Goal: Find specific page/section: Find specific page/section

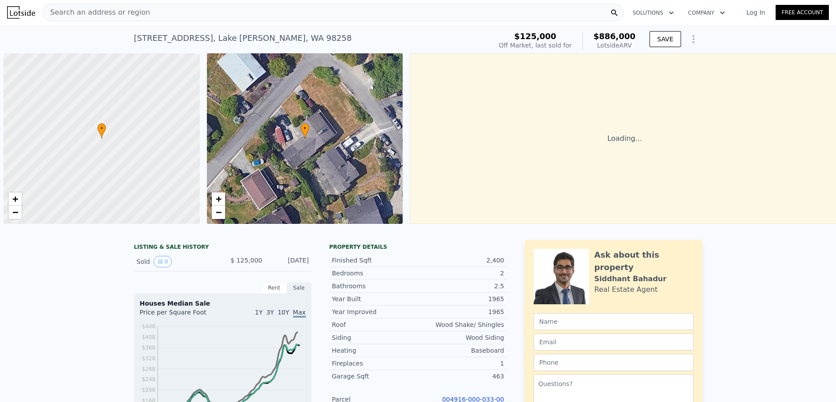
scroll to position [0, 4]
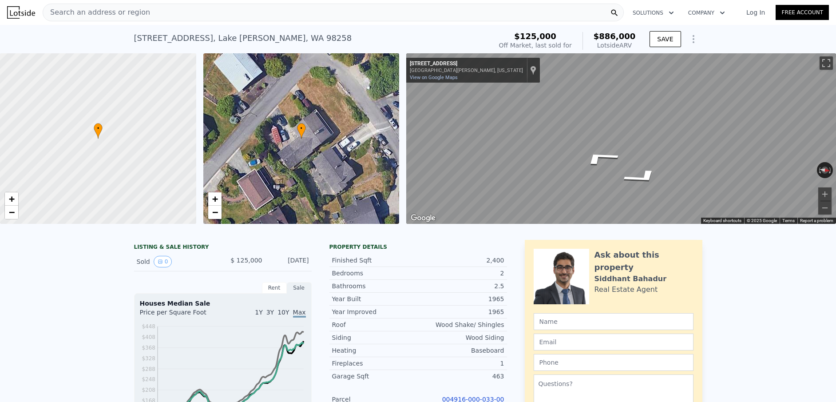
click at [364, 116] on div "• + − • + − ← Move left → Move right ↑ Move up ↓ Move down + Zoom in - Zoom out…" at bounding box center [418, 138] width 836 height 171
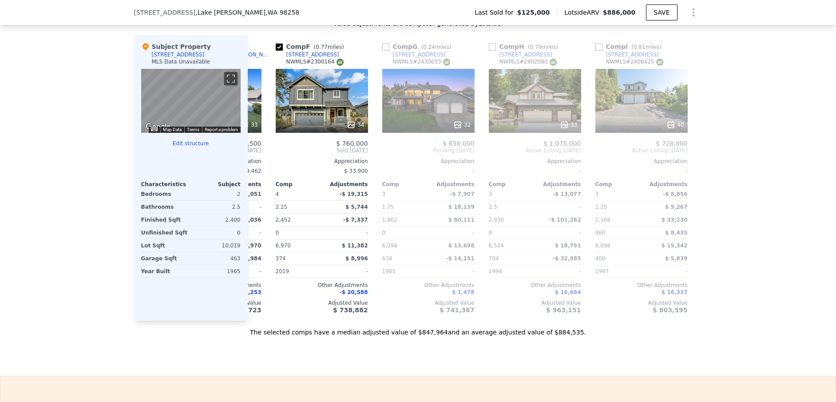
scroll to position [0, 0]
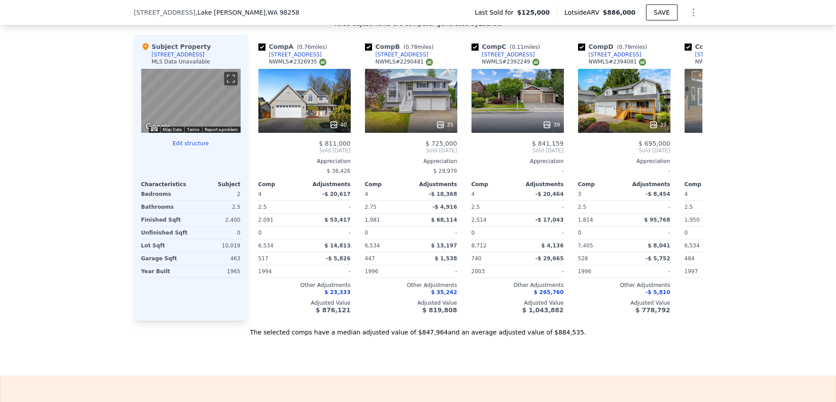
click at [291, 8] on div "[STREET_ADDRESS][PERSON_NAME] Last Sold for $125,000 Lotside ARV $886,000 SAVE" at bounding box center [418, 12] width 568 height 25
click at [290, 13] on div "[STREET_ADDRESS][PERSON_NAME] Last Sold for $125,000 Lotside ARV $886,000 SAVE" at bounding box center [418, 12] width 568 height 25
click at [134, 12] on span "[STREET_ADDRESS]" at bounding box center [165, 12] width 62 height 9
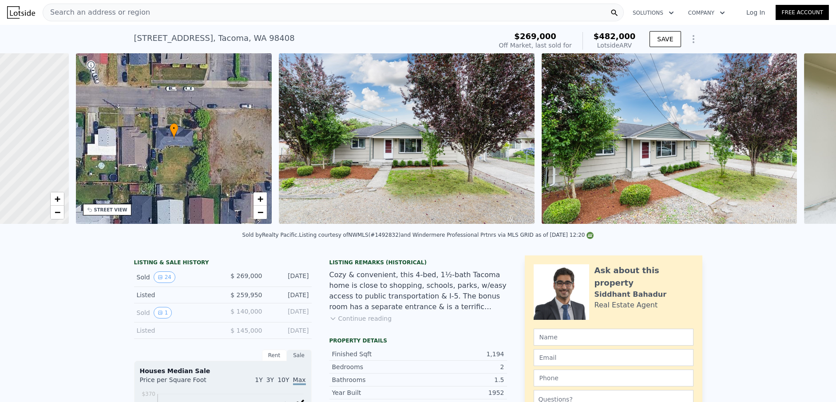
scroll to position [0, 4]
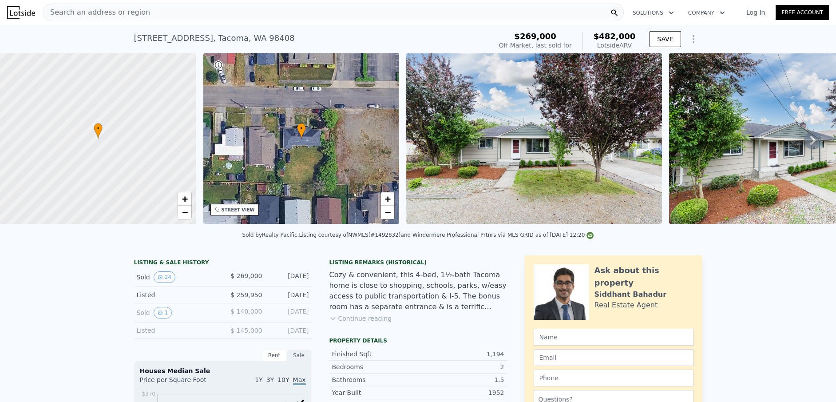
click at [183, 16] on div "Search an address or region" at bounding box center [333, 13] width 581 height 18
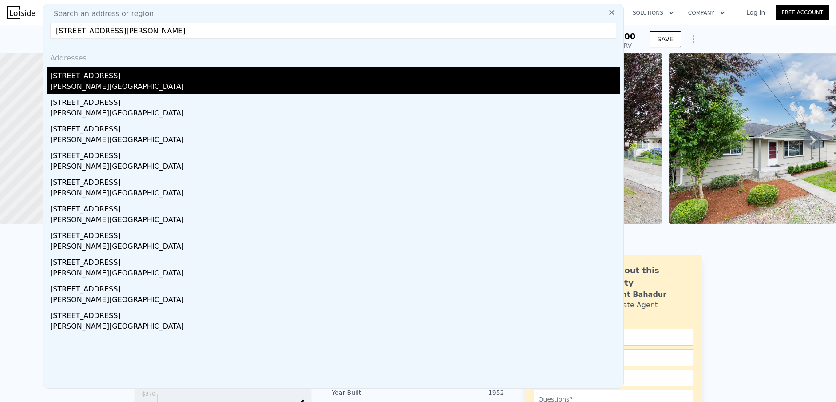
type input "910 Diamond St, Milton, WA 98354"
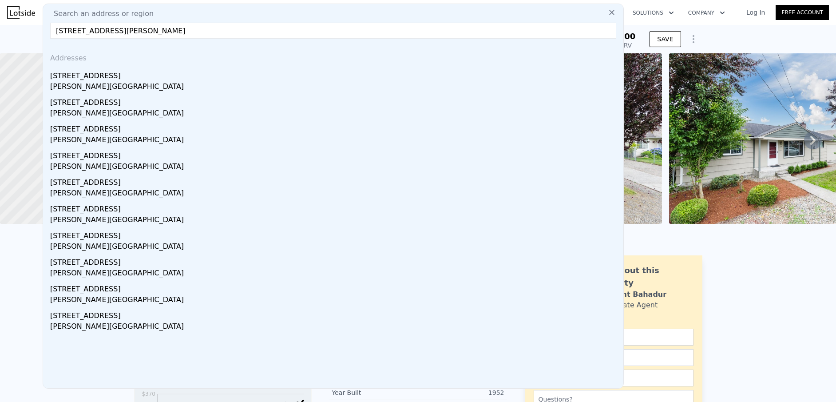
click at [136, 81] on div "Milton, WA 98354" at bounding box center [335, 87] width 570 height 12
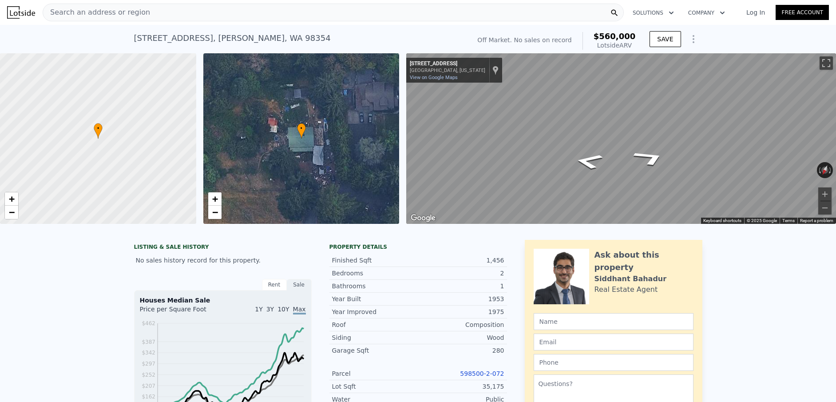
click at [386, 119] on div "• + − • + − ← Move left → Move right ↑ Move up ↓ Move down + Zoom in - Zoom out…" at bounding box center [418, 138] width 836 height 171
click at [355, 93] on div "• + − • + − ← Move left → Move right ↑ Move up ↓ Move down + Zoom in - Zoom out…" at bounding box center [418, 138] width 836 height 171
